Goal: Task Accomplishment & Management: Use online tool/utility

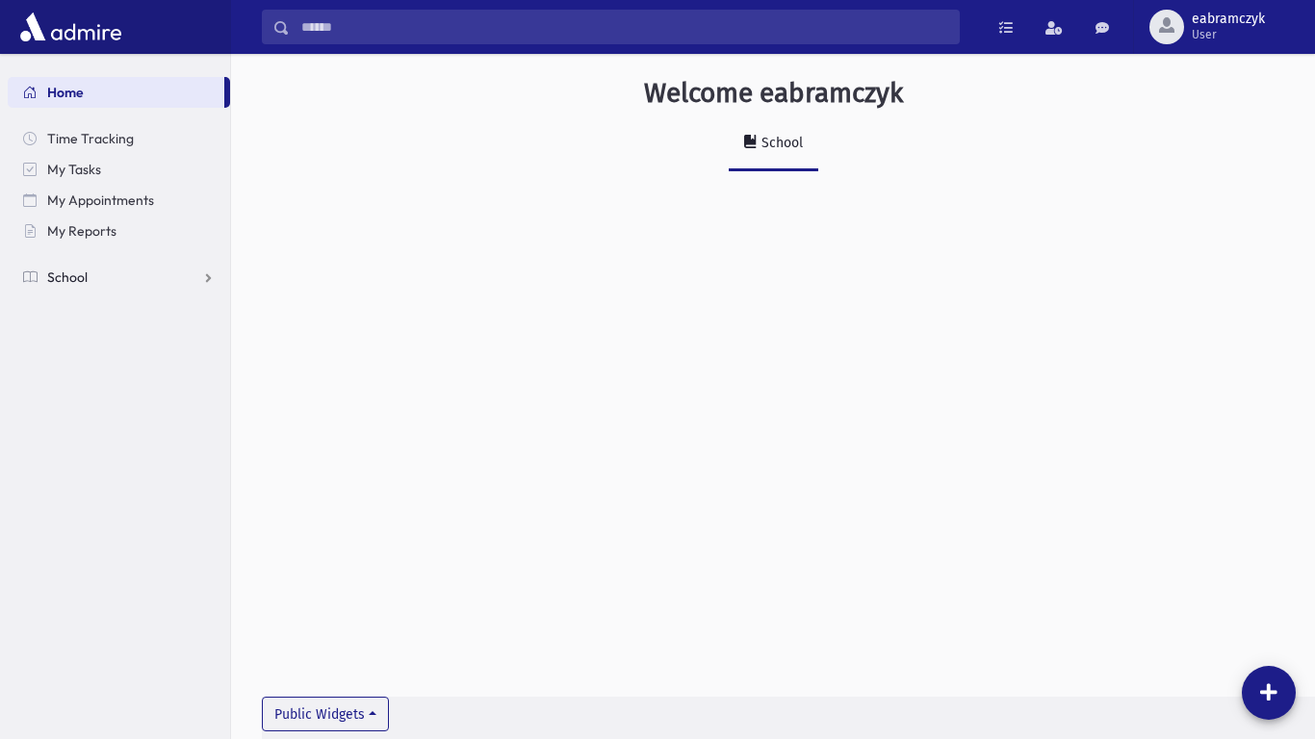
click at [80, 271] on span "School" at bounding box center [67, 276] width 40 height 17
click at [124, 347] on link "Attendance" at bounding box center [119, 338] width 222 height 31
click at [108, 369] on link "Entry" at bounding box center [119, 369] width 222 height 31
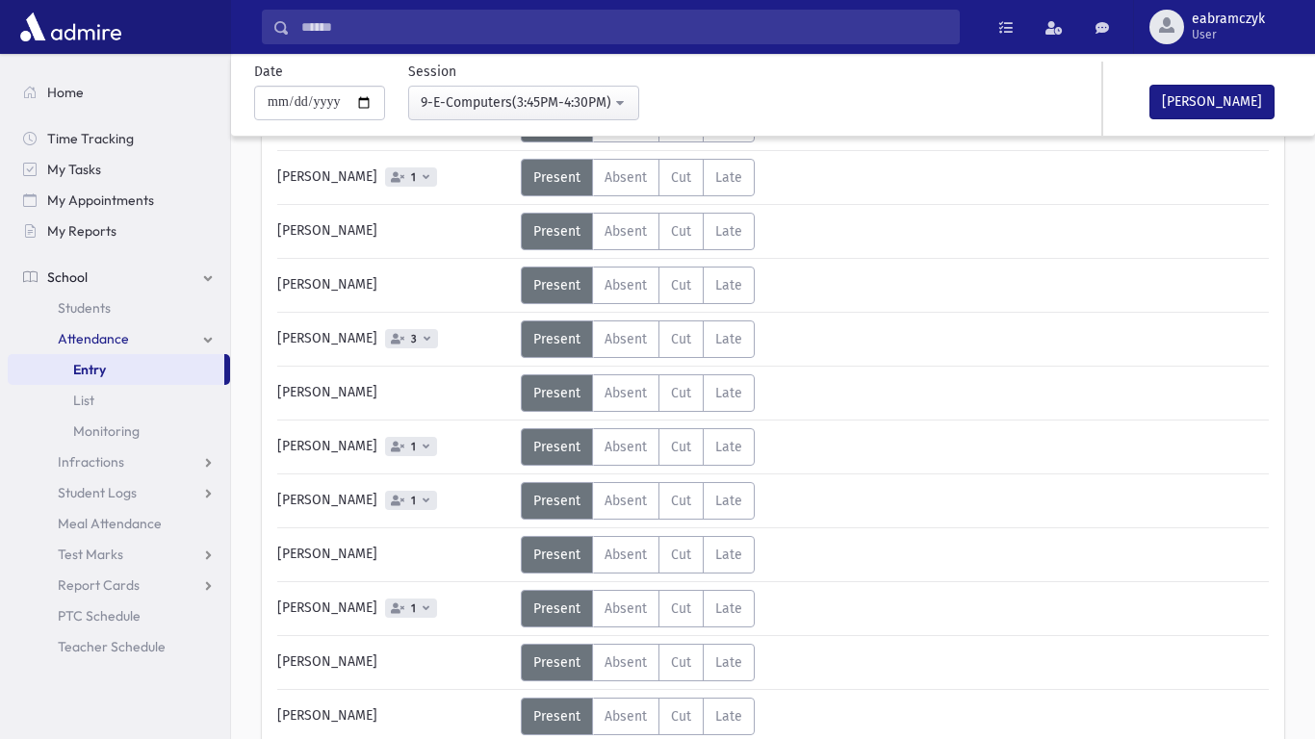
scroll to position [683, 0]
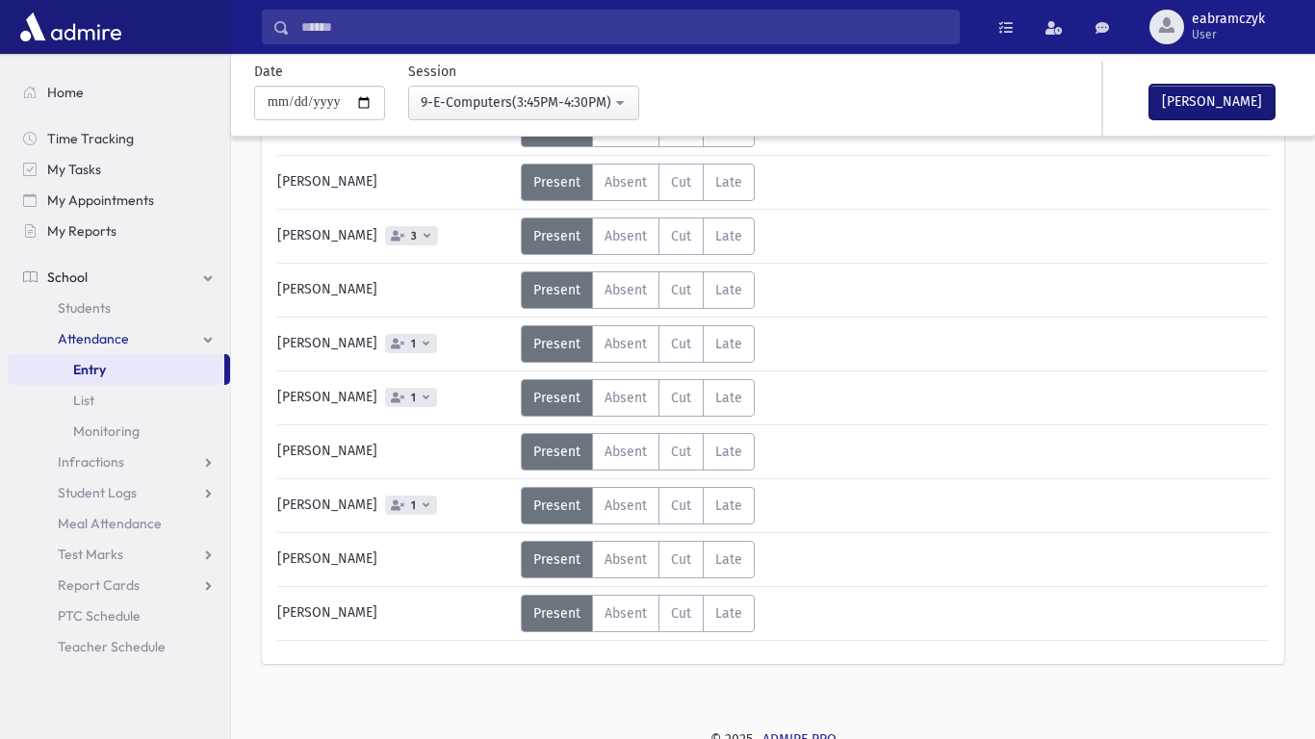
click at [1215, 98] on button "Mark Done" at bounding box center [1211, 102] width 125 height 35
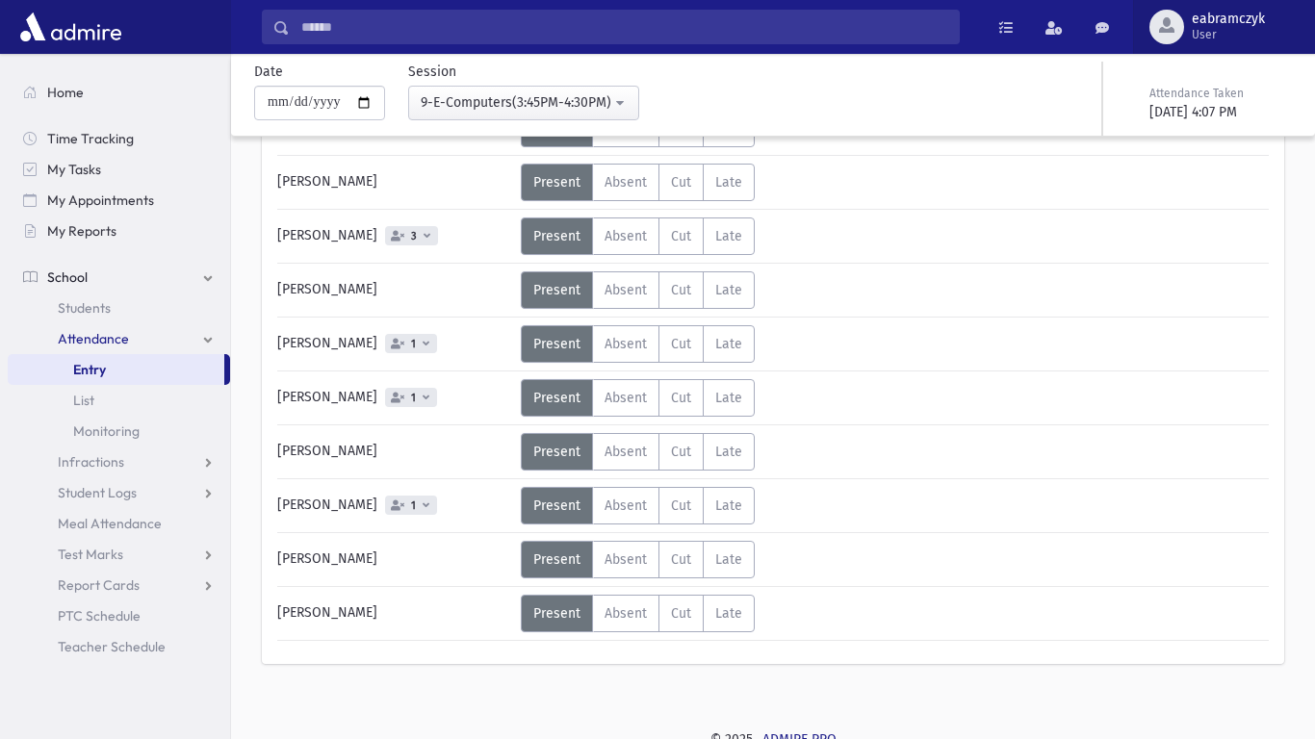
click at [1283, 0] on button "eabramczyk User" at bounding box center [1224, 27] width 182 height 54
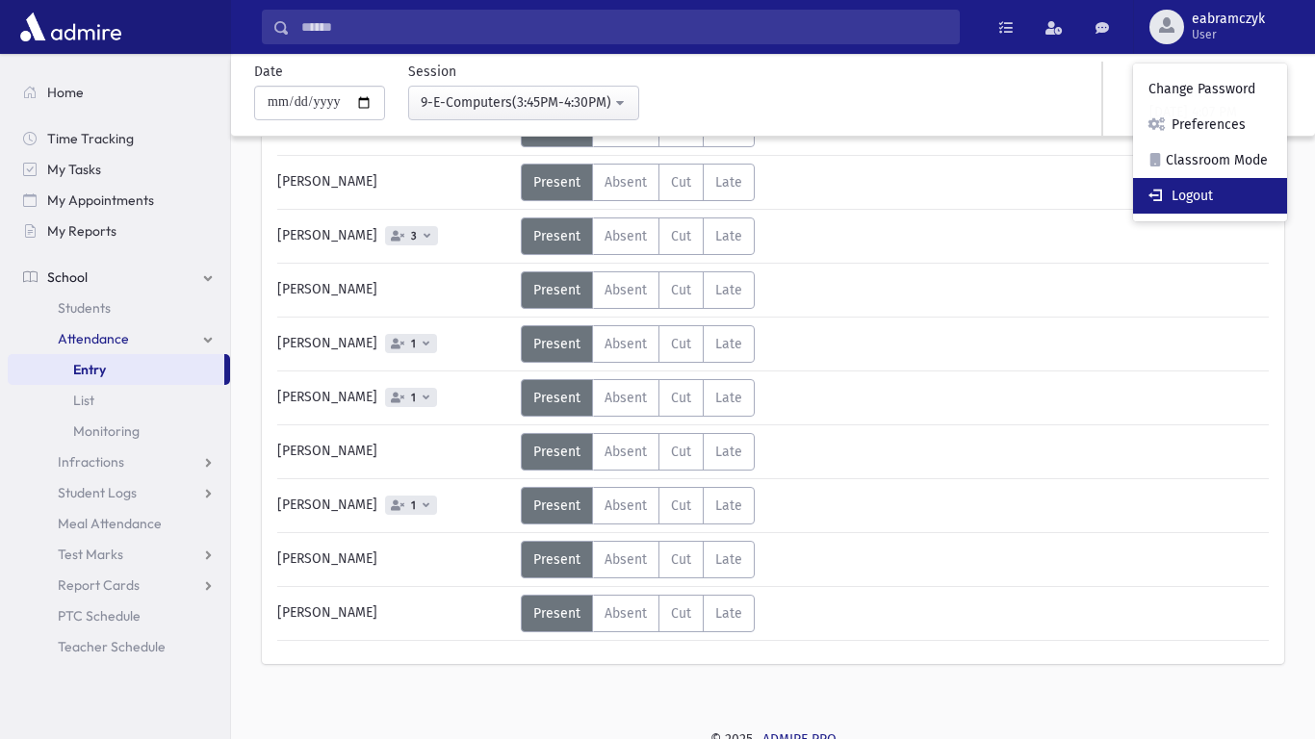
click at [1188, 209] on link "Logout" at bounding box center [1210, 196] width 154 height 36
